Goal: Information Seeking & Learning: Learn about a topic

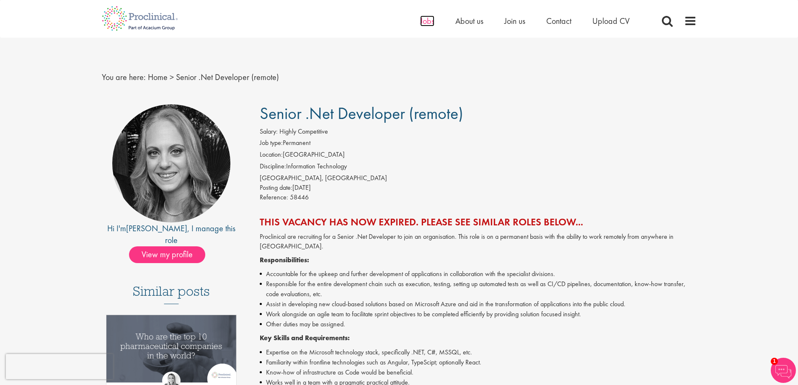
click at [427, 25] on span "Jobs" at bounding box center [427, 20] width 14 height 11
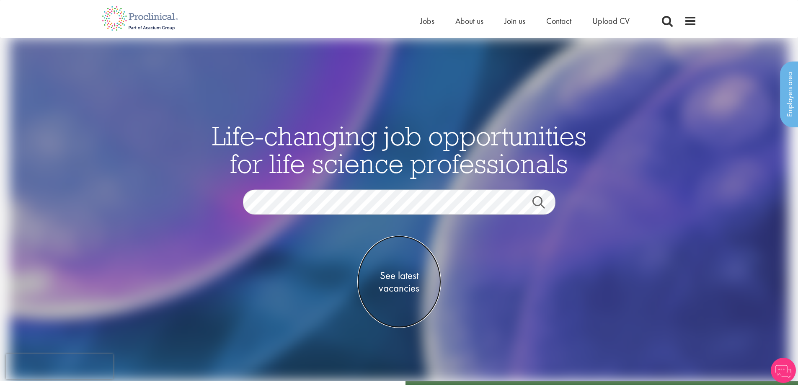
click at [399, 282] on span "See latest vacancies" at bounding box center [399, 281] width 84 height 25
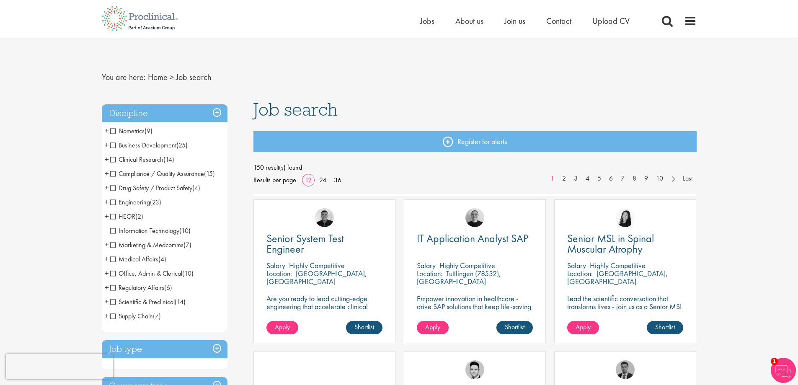
click at [112, 233] on span "Information Technology" at bounding box center [144, 230] width 69 height 9
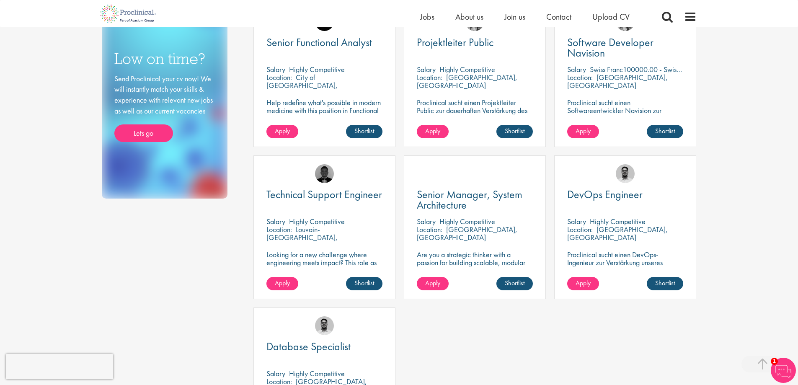
scroll to position [335, 0]
